Goal: Communication & Community: Answer question/provide support

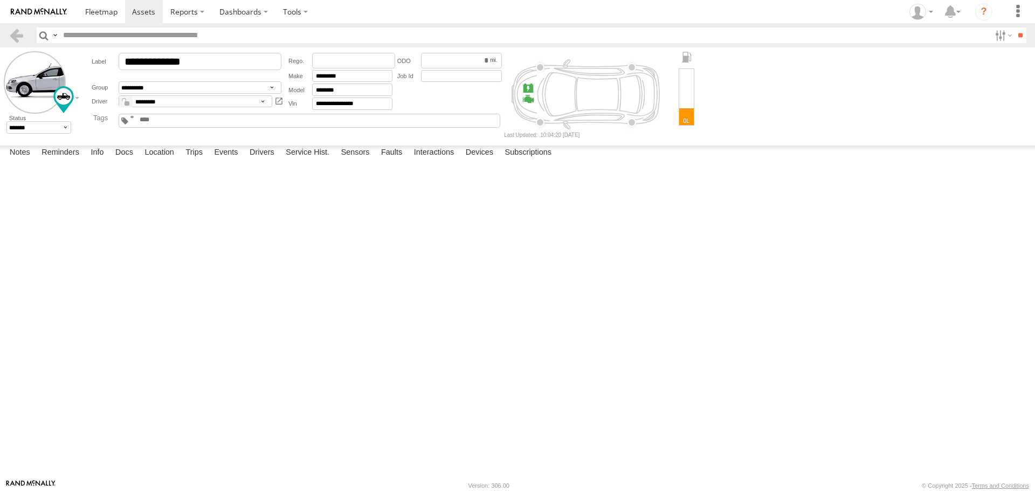
click at [0, 0] on textarea at bounding box center [0, 0] width 0 height 0
type textarea "**********"
click at [0, 0] on button "Save" at bounding box center [0, 0] width 0 height 0
click at [99, 14] on span at bounding box center [101, 11] width 32 height 10
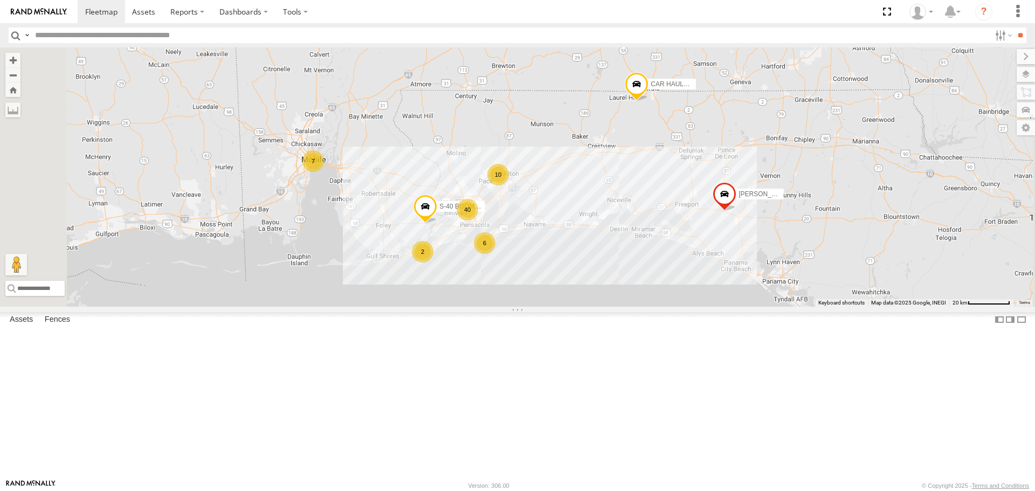
click at [0, 0] on link at bounding box center [0, 0] width 0 height 0
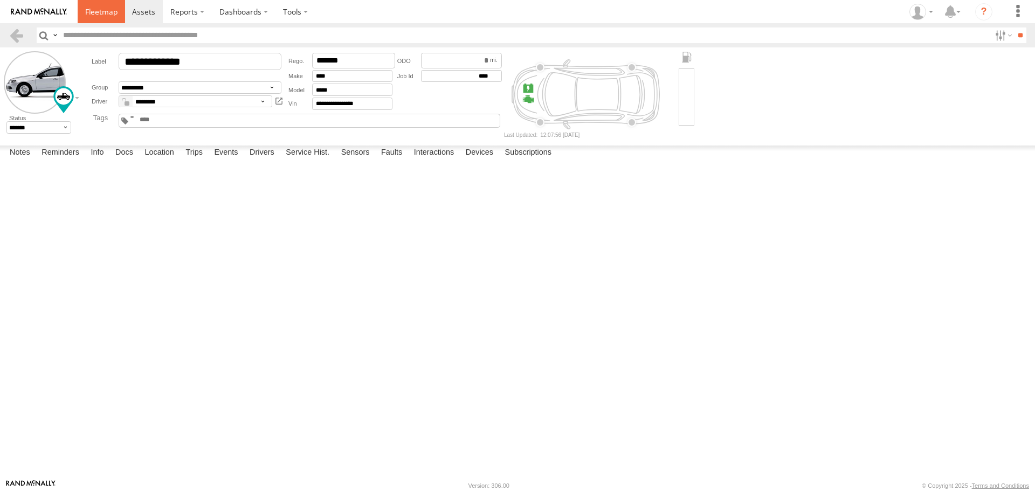
click at [94, 5] on link at bounding box center [101, 11] width 47 height 23
